Goal: Navigation & Orientation: Find specific page/section

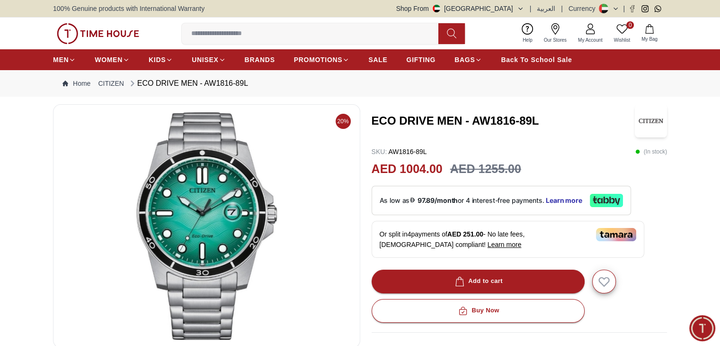
click at [76, 31] on img at bounding box center [98, 33] width 82 height 21
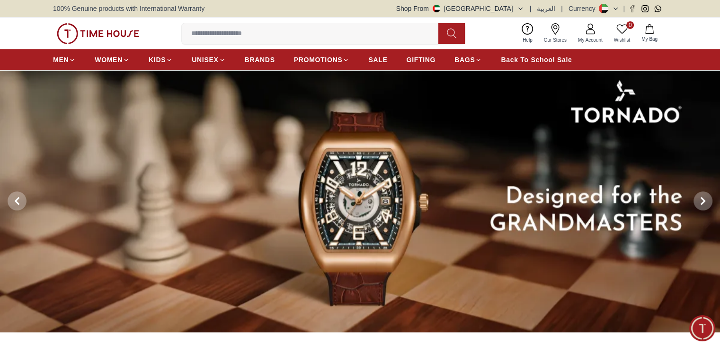
click at [520, 7] on button "Shop From [GEOGRAPHIC_DATA]" at bounding box center [460, 8] width 128 height 9
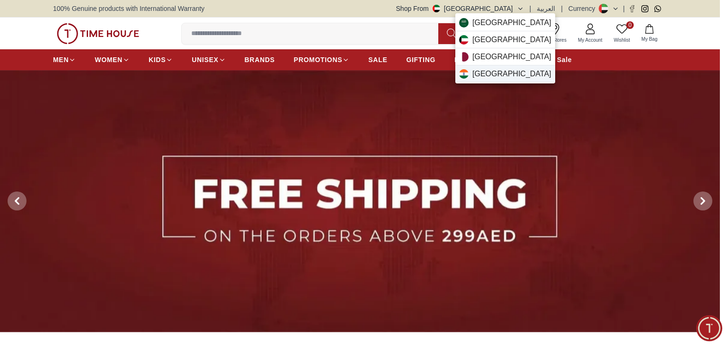
click at [475, 70] on span "[GEOGRAPHIC_DATA]" at bounding box center [512, 73] width 79 height 11
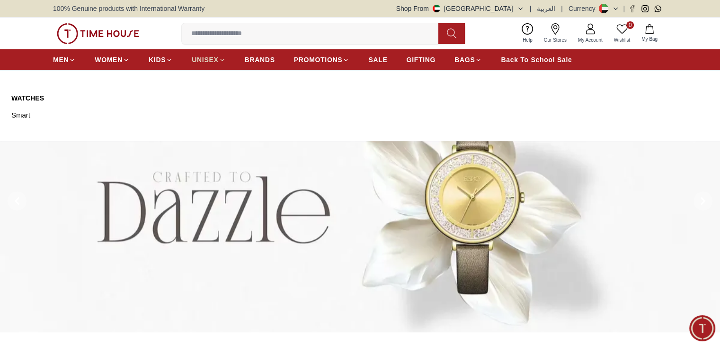
click at [217, 57] on span "UNISEX" at bounding box center [205, 59] width 27 height 9
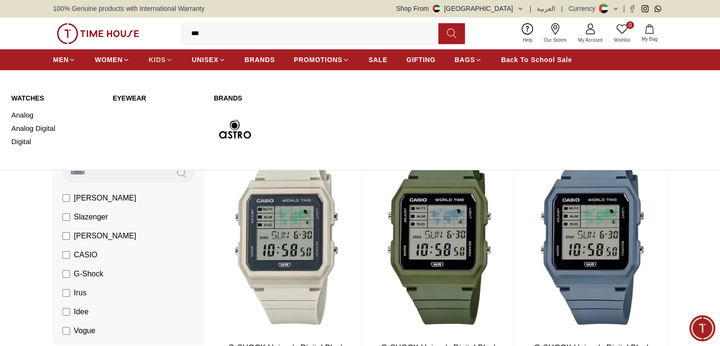
click at [167, 59] on icon at bounding box center [169, 59] width 7 height 7
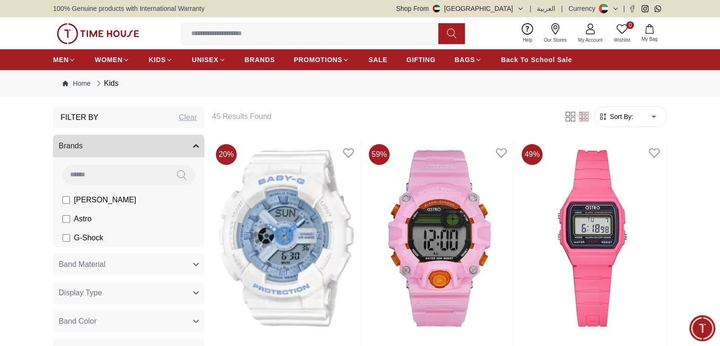
click at [83, 30] on img at bounding box center [98, 33] width 82 height 21
